Goal: Task Accomplishment & Management: Use online tool/utility

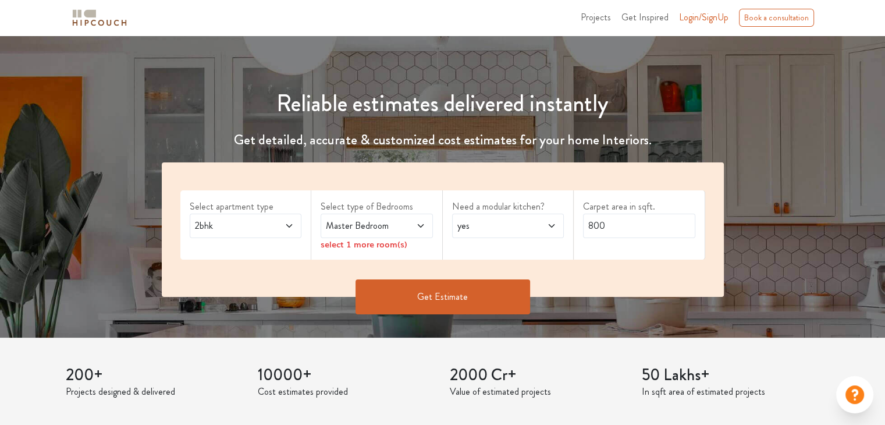
scroll to position [86, 0]
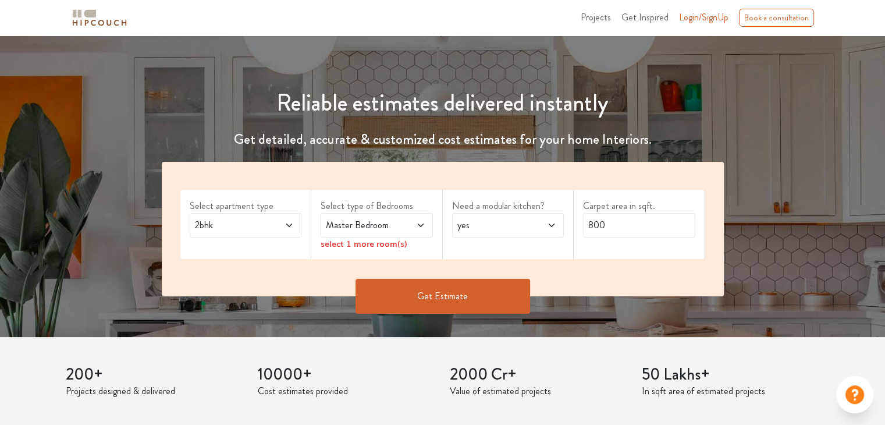
click at [424, 227] on icon at bounding box center [420, 225] width 9 height 9
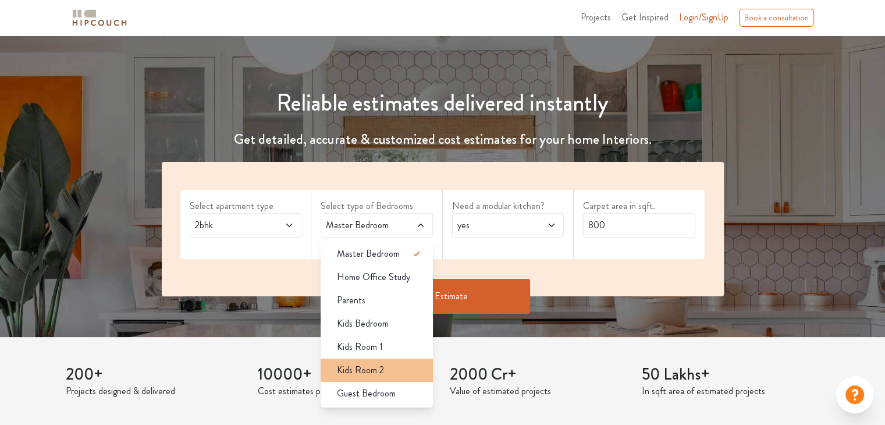
click at [385, 367] on div "Kids Room 2" at bounding box center [380, 370] width 105 height 14
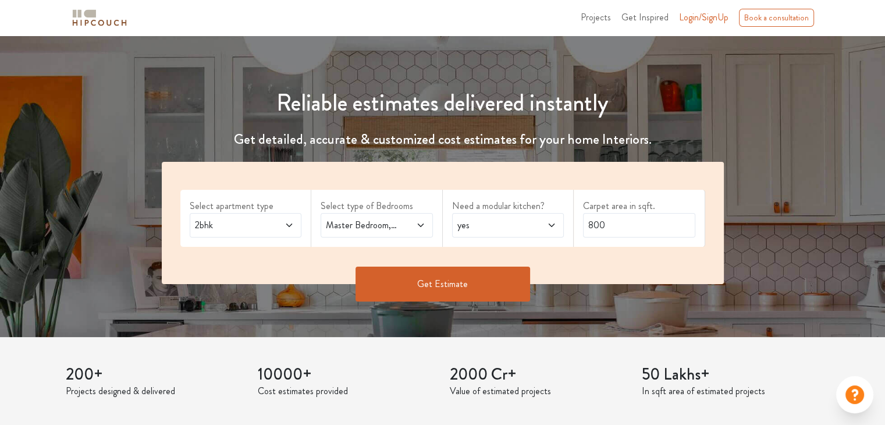
click at [545, 223] on span at bounding box center [544, 225] width 26 height 14
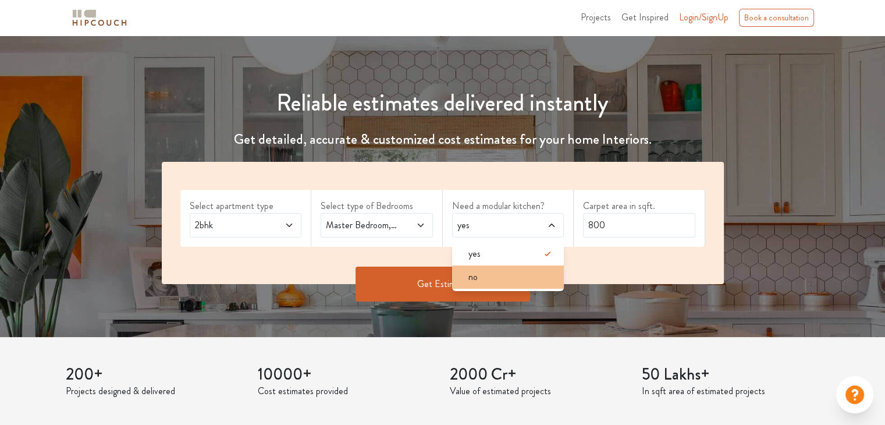
click at [517, 278] on div "no" at bounding box center [511, 277] width 105 height 14
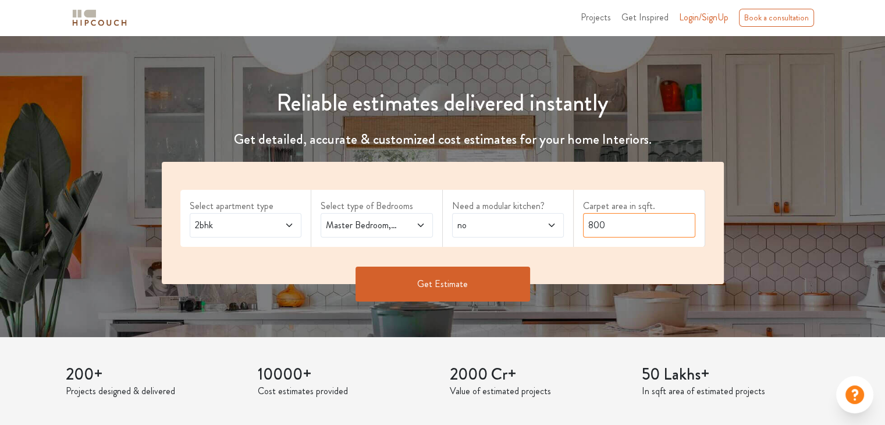
click at [640, 230] on input "800" at bounding box center [639, 225] width 112 height 24
type input "8"
type input "7"
type input "600"
click at [524, 278] on button "Get Estimate" at bounding box center [443, 284] width 175 height 35
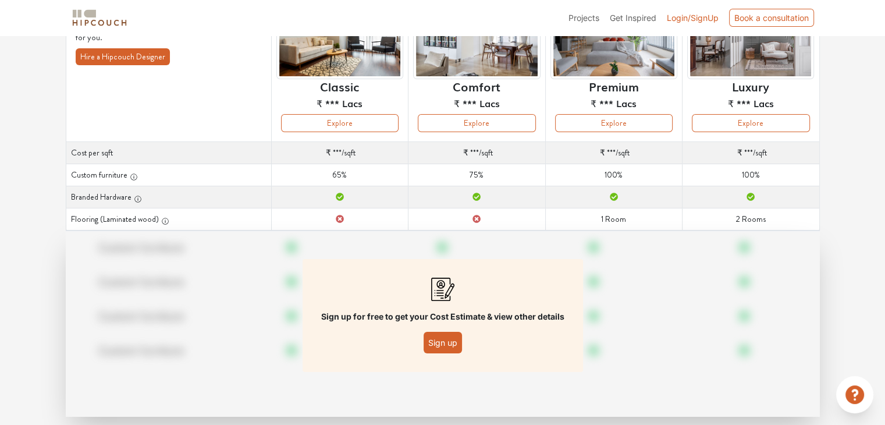
scroll to position [128, 0]
click at [446, 340] on button "Sign up" at bounding box center [443, 342] width 38 height 22
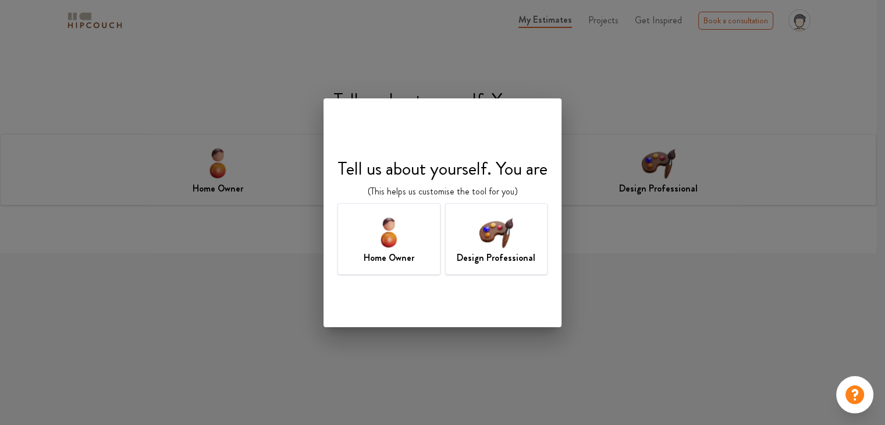
click at [470, 240] on div "Design Professional" at bounding box center [496, 239] width 103 height 72
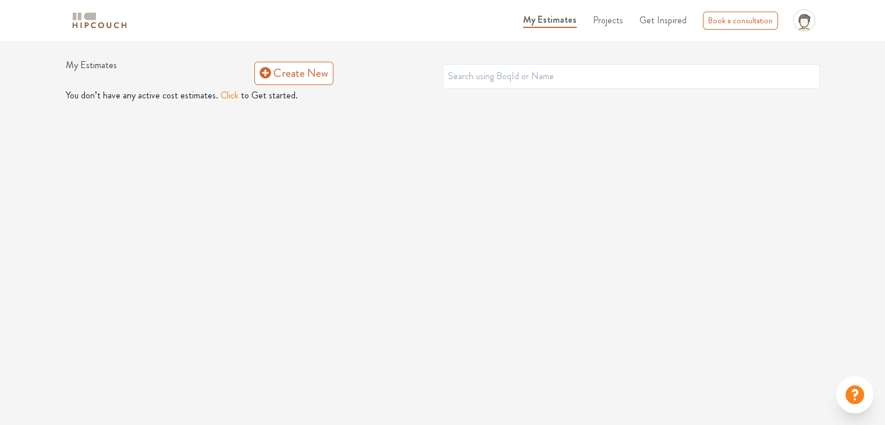
click at [228, 96] on button "Click" at bounding box center [230, 95] width 18 height 14
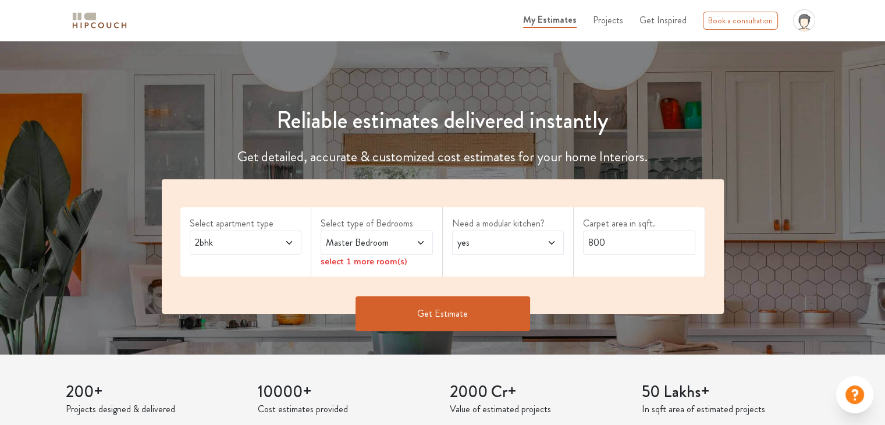
scroll to position [74, 0]
click at [422, 240] on icon at bounding box center [420, 241] width 9 height 9
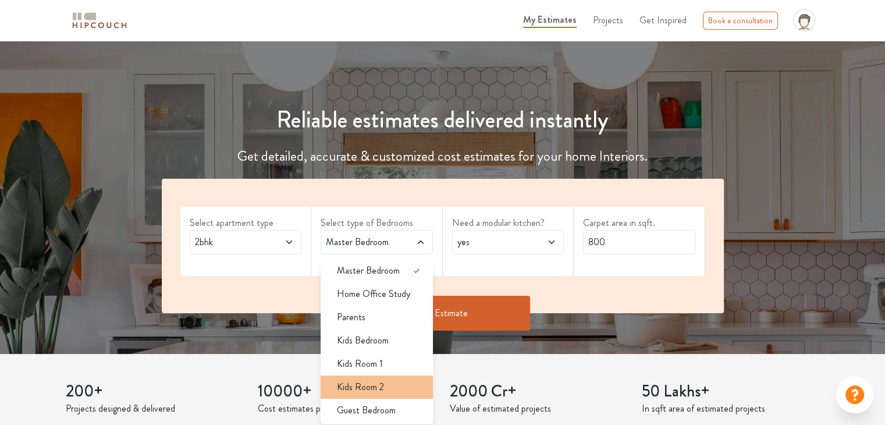
click at [377, 388] on span "Kids Room 2" at bounding box center [360, 387] width 47 height 14
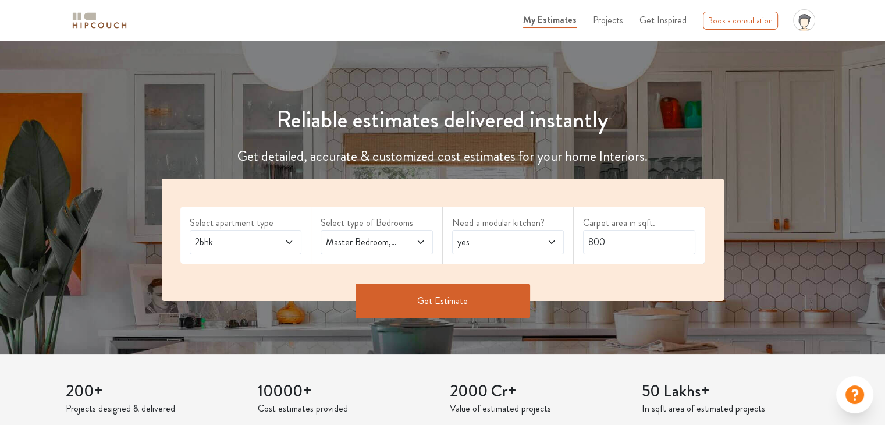
click at [551, 239] on icon at bounding box center [551, 241] width 9 height 9
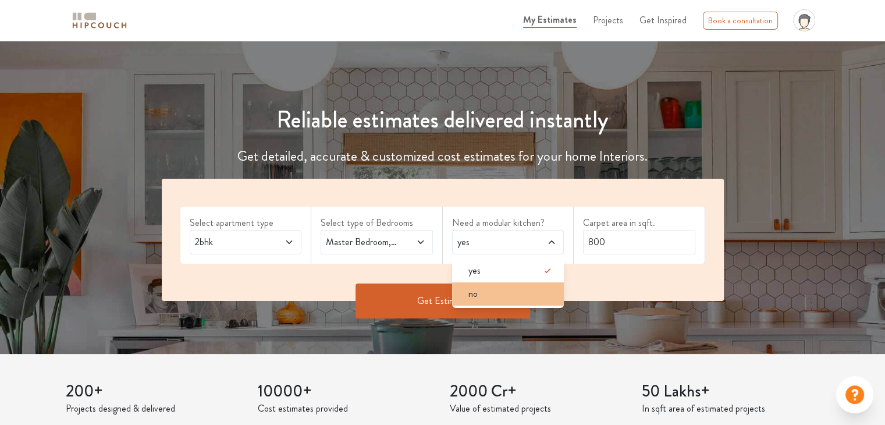
click at [527, 293] on div "no" at bounding box center [511, 294] width 105 height 14
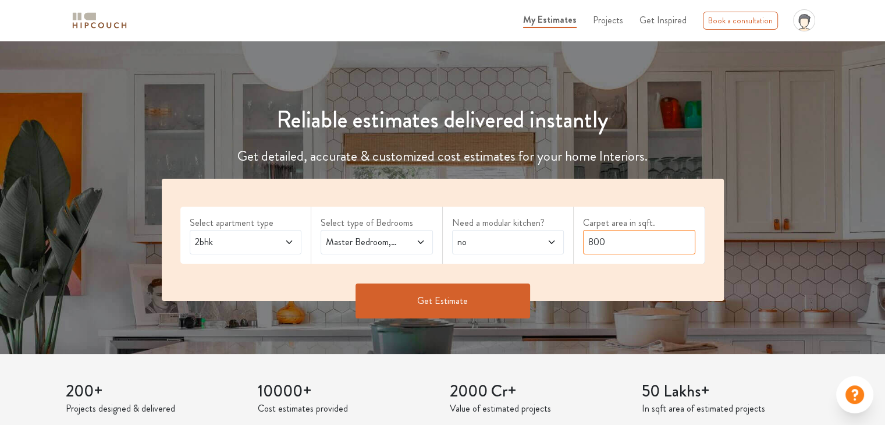
click at [610, 245] on input "800" at bounding box center [639, 242] width 112 height 24
type input "8"
type input "600"
click at [493, 317] on button "Get Estimate" at bounding box center [443, 300] width 175 height 35
